Goal: Task Accomplishment & Management: Use online tool/utility

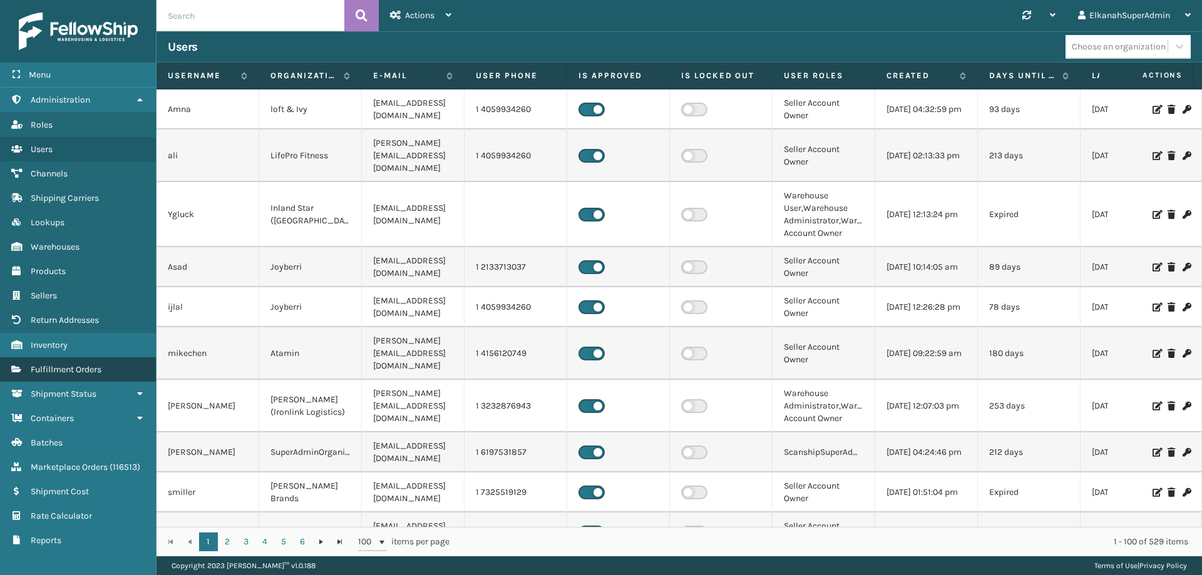
click at [88, 371] on span "Fulfillment Orders" at bounding box center [66, 369] width 71 height 11
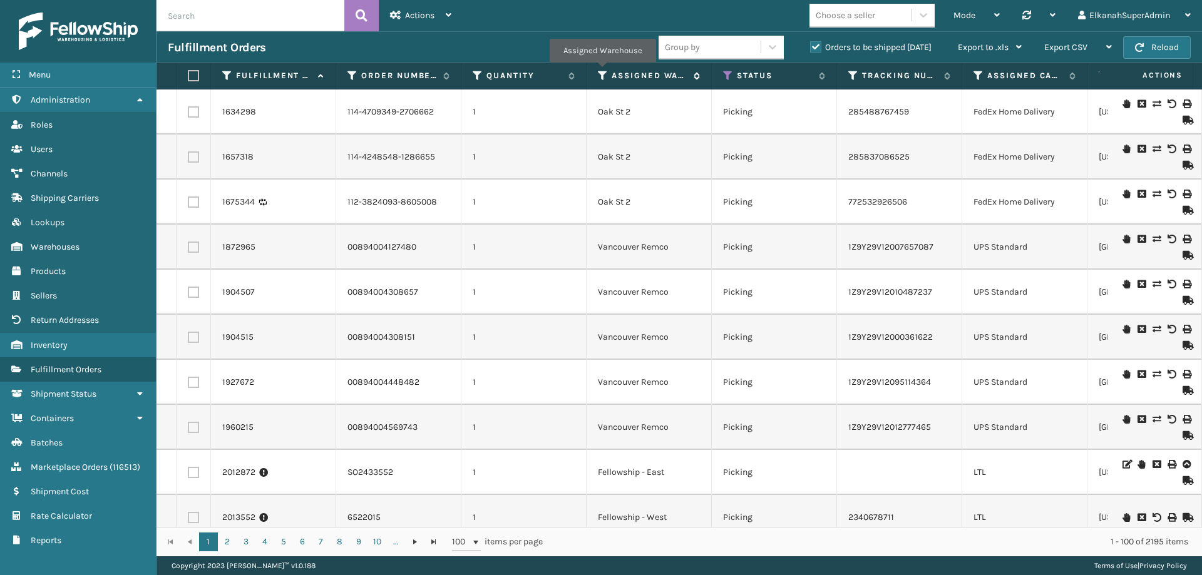
click at [602, 71] on icon at bounding box center [603, 75] width 10 height 11
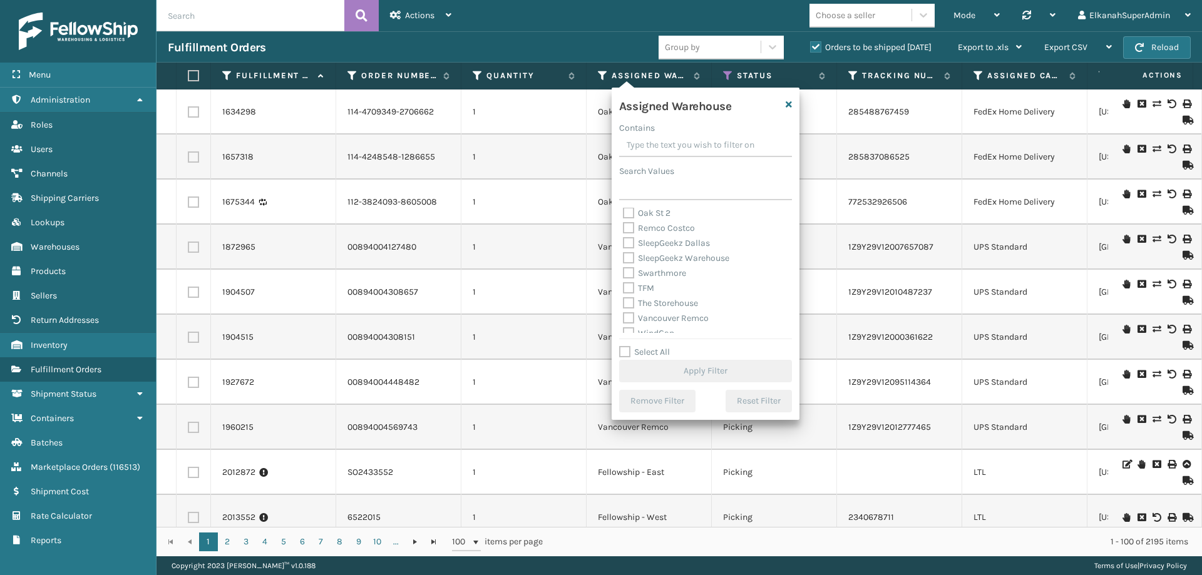
scroll to position [326, 0]
click at [628, 280] on label "TFM" at bounding box center [638, 280] width 31 height 11
click at [624, 280] on input "TFM" at bounding box center [623, 277] width 1 height 8
checkbox input "true"
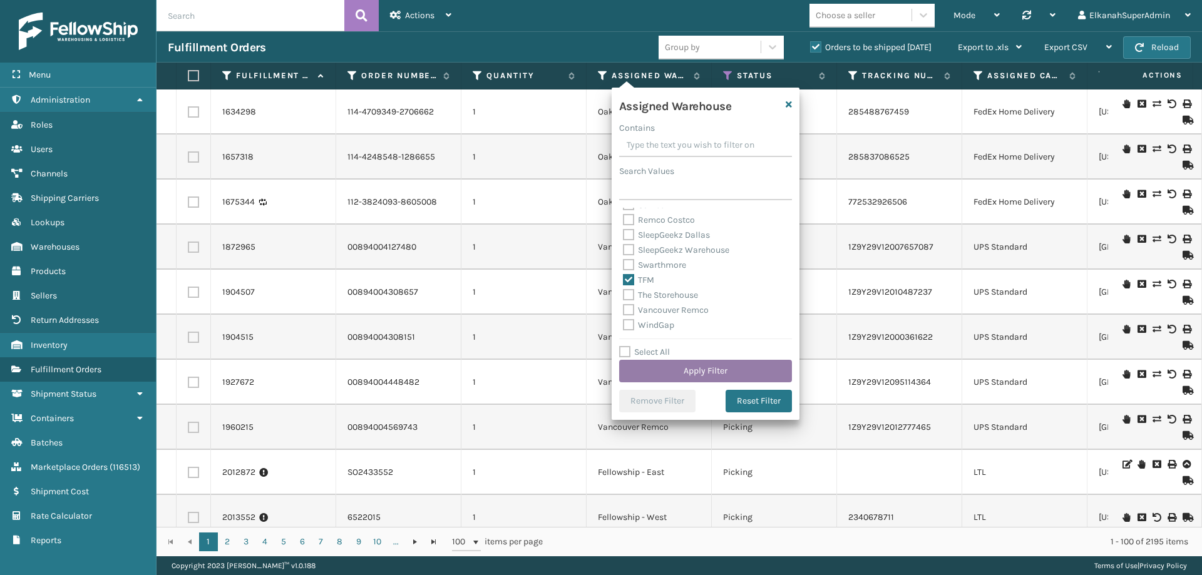
click at [690, 374] on button "Apply Filter" at bounding box center [705, 371] width 173 height 23
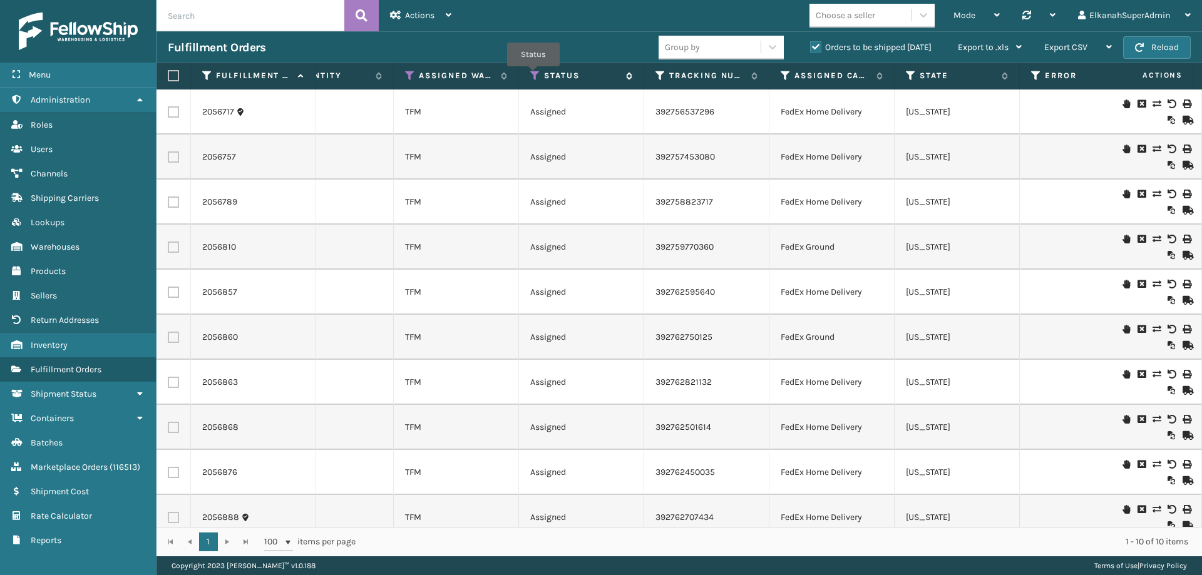
click at [533, 75] on icon at bounding box center [535, 75] width 10 height 11
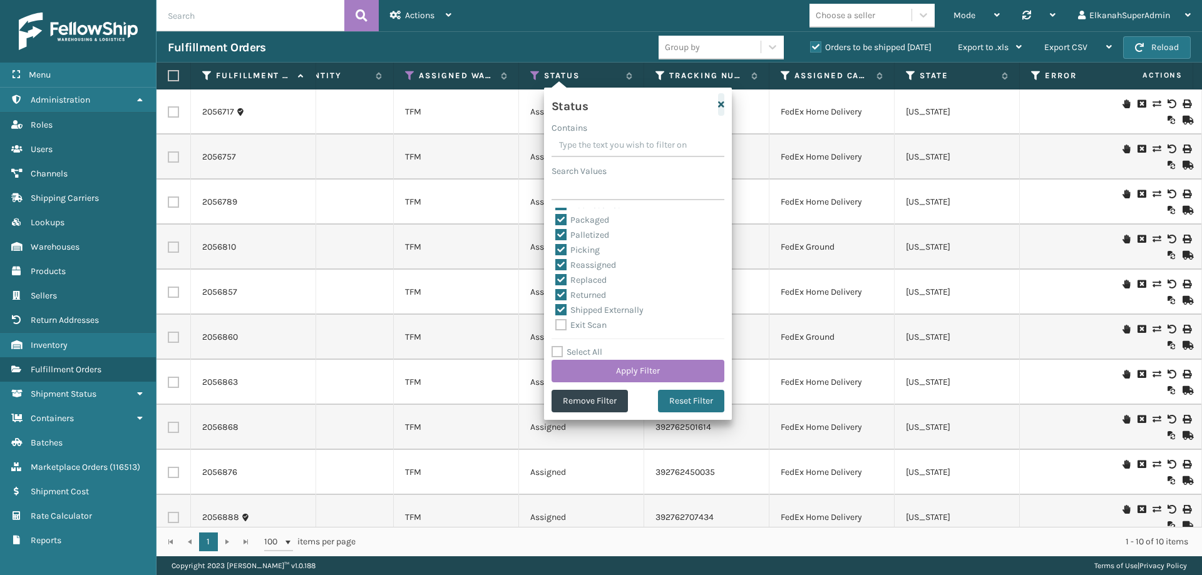
click at [719, 104] on icon "button" at bounding box center [721, 104] width 6 height 9
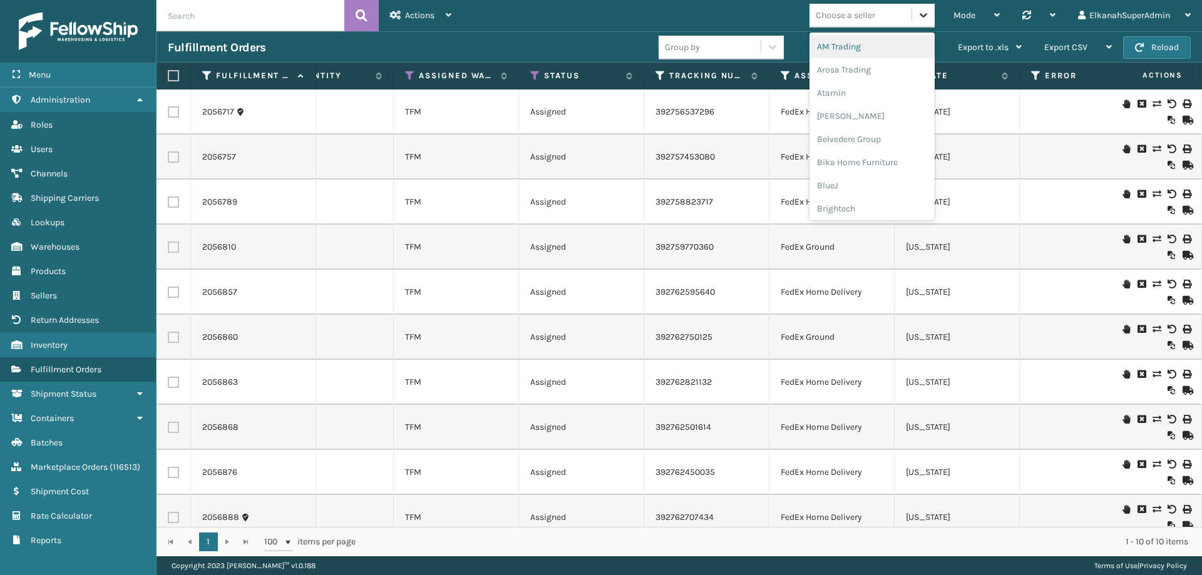
click at [921, 19] on icon at bounding box center [923, 15] width 13 height 13
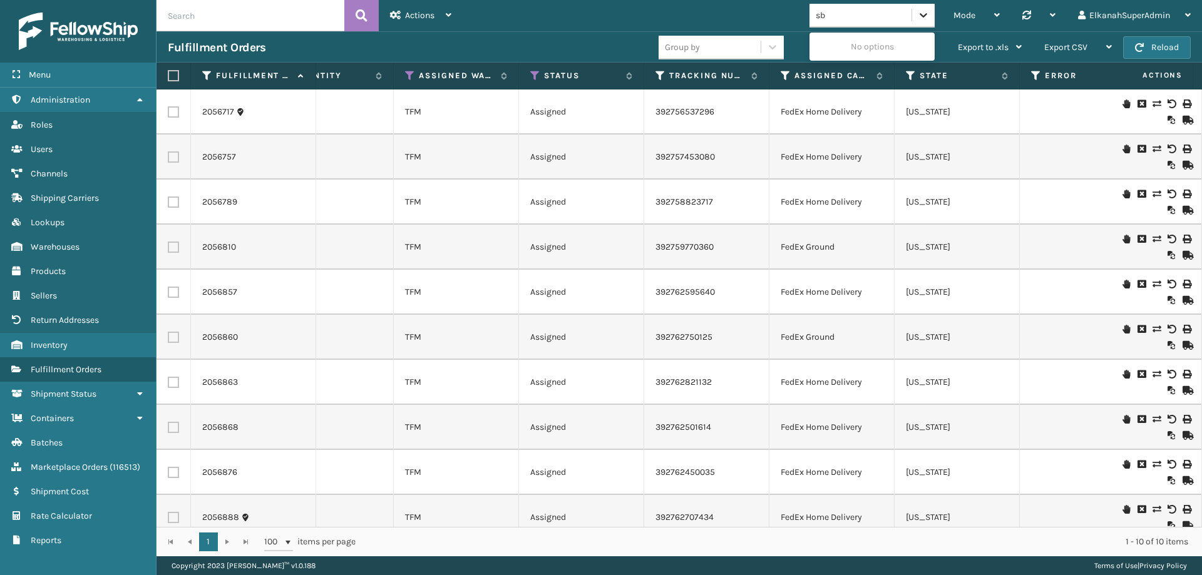
type input "s"
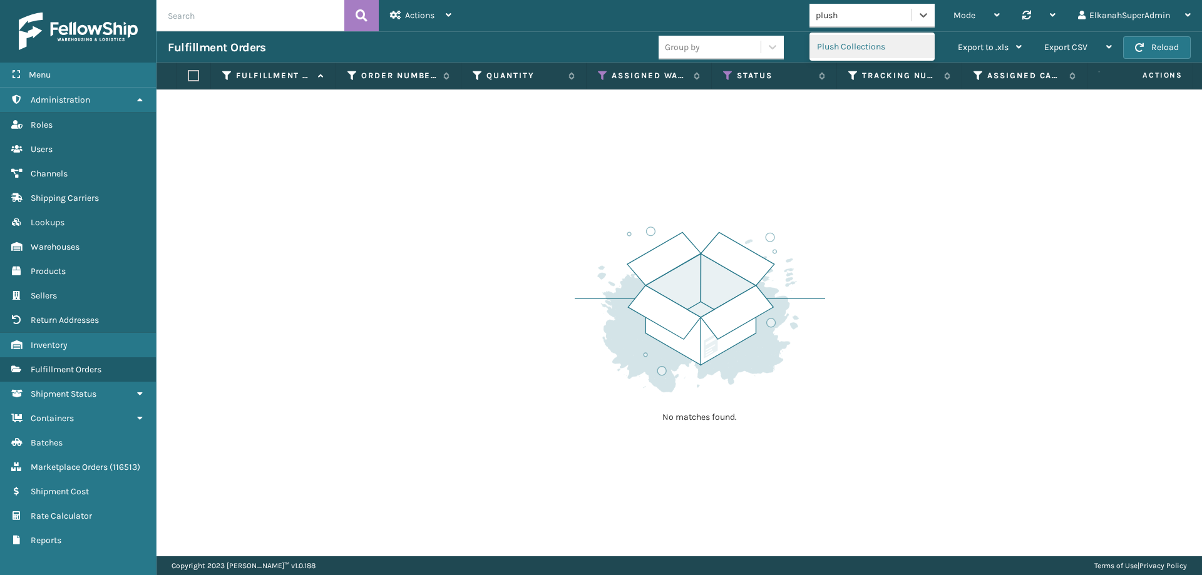
type input "plush"
click at [769, 12] on div "Mode Regular Mode Picking Mode Labeling Mode Palletizing Mode Exit Scan Mode op…" at bounding box center [832, 15] width 739 height 31
click at [623, 143] on div "No matches found." at bounding box center [680, 323] width 1046 height 467
click at [856, 15] on div "Choose a seller" at bounding box center [845, 15] width 59 height 13
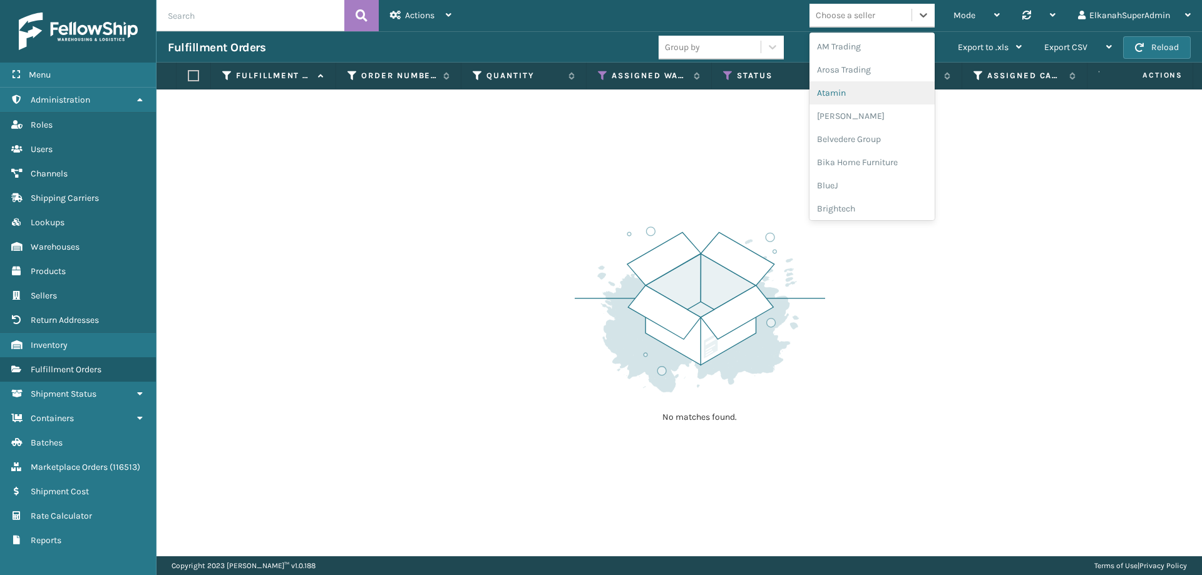
click at [716, 24] on div "Mode Regular Mode Picking Mode Labeling Mode Palletizing Mode Exit Scan Mode op…" at bounding box center [832, 15] width 739 height 31
